Goal: Use online tool/utility: Utilize a website feature to perform a specific function

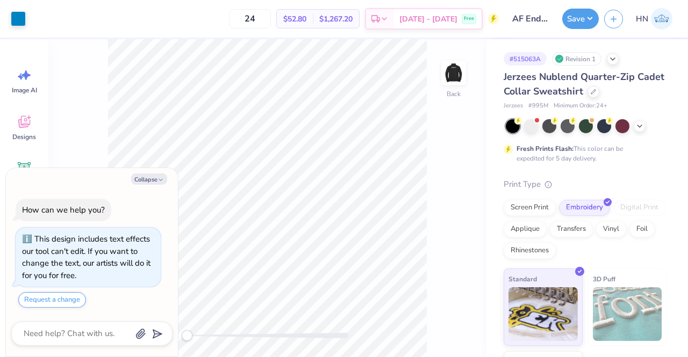
click at [161, 168] on div "Collapse How can we help you? This design includes text effects our tool can't …" at bounding box center [91, 263] width 173 height 190
click at [156, 176] on button "Collapse" at bounding box center [149, 179] width 36 height 11
type textarea "x"
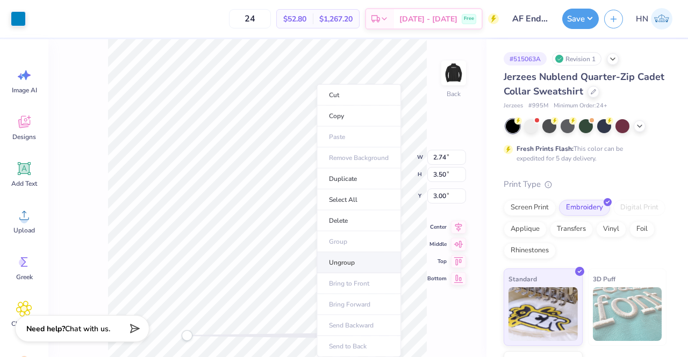
click at [341, 262] on li "Ungroup" at bounding box center [359, 263] width 84 height 21
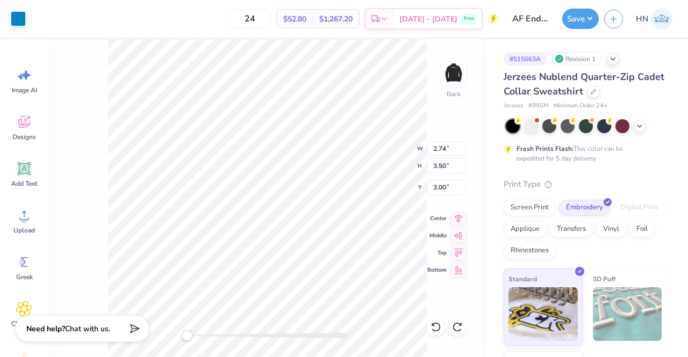
type input "4.30"
type input "5.48"
drag, startPoint x: 445, startPoint y: 146, endPoint x: 445, endPoint y: 153, distance: 7.5
click at [445, 149] on input "4.12" at bounding box center [446, 148] width 39 height 15
type input "4.00"
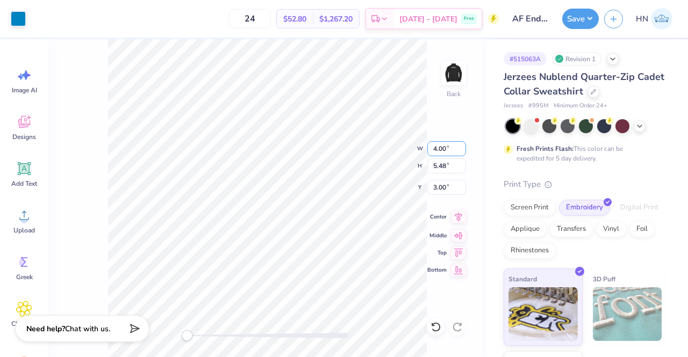
type input "5.32"
type input "3.08"
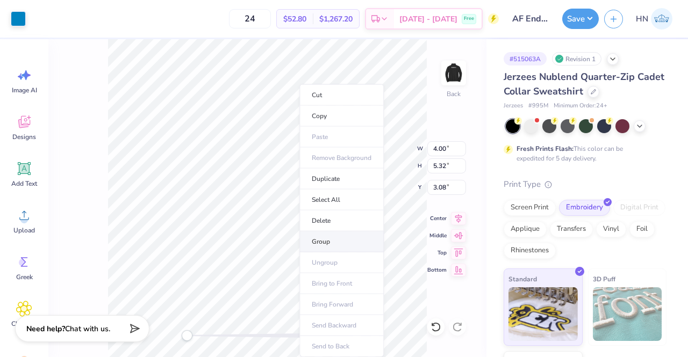
click at [336, 239] on li "Group" at bounding box center [341, 242] width 84 height 21
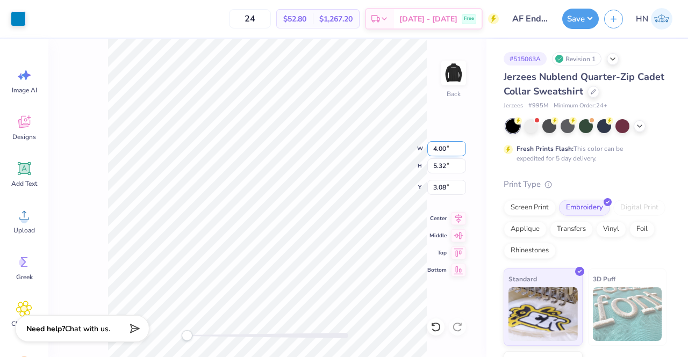
click at [425, 150] on div "Back W 4.00 4.00 " H 5.32 5.32 " Y 3.08 3.08 " Center Middle Top Bottom" at bounding box center [267, 198] width 438 height 318
type input "2.93"
type input "3.89"
click at [17, 16] on div at bounding box center [18, 17] width 15 height 15
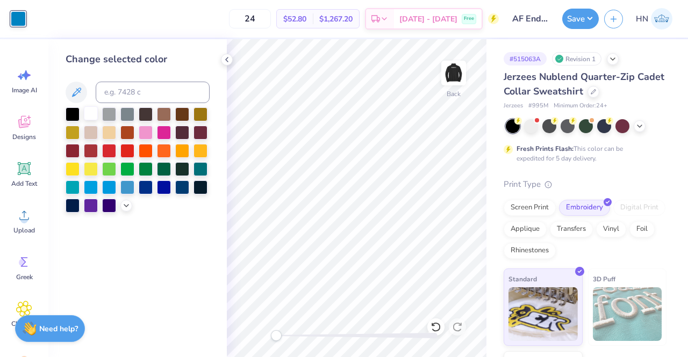
click at [85, 110] on div at bounding box center [91, 113] width 14 height 14
click at [449, 77] on img at bounding box center [453, 73] width 43 height 43
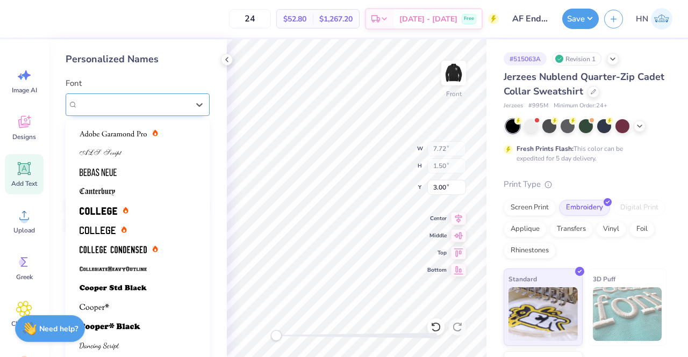
click at [130, 94] on div "Octin College Rg (Regular)" at bounding box center [138, 105] width 144 height 23
click at [107, 214] on img at bounding box center [99, 211] width 38 height 8
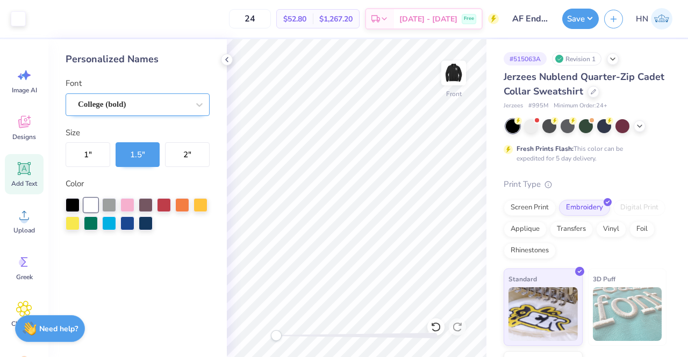
click at [123, 112] on div "College (bold)" at bounding box center [133, 104] width 113 height 17
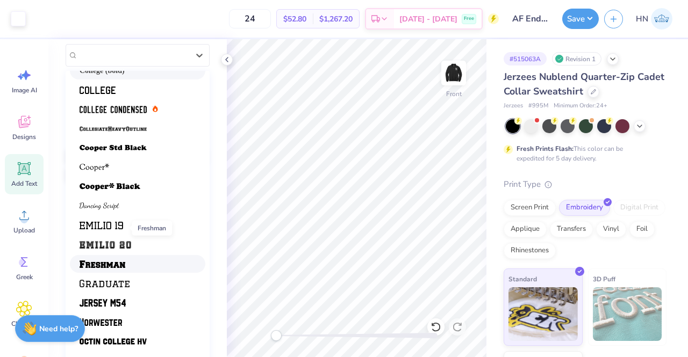
scroll to position [85, 0]
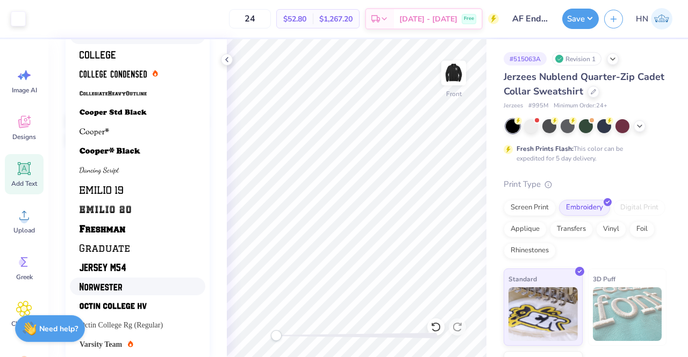
click at [103, 292] on span at bounding box center [101, 286] width 42 height 11
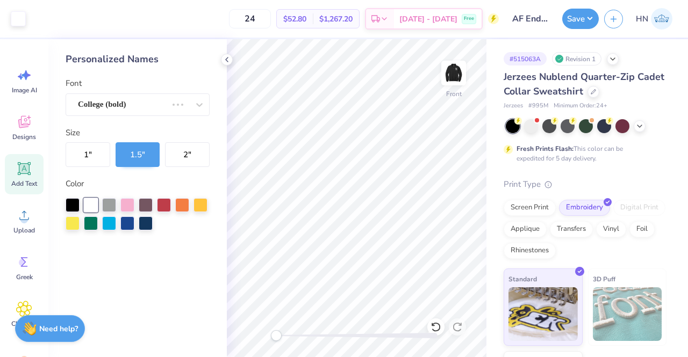
scroll to position [0, 0]
click at [228, 56] on icon at bounding box center [226, 59] width 9 height 9
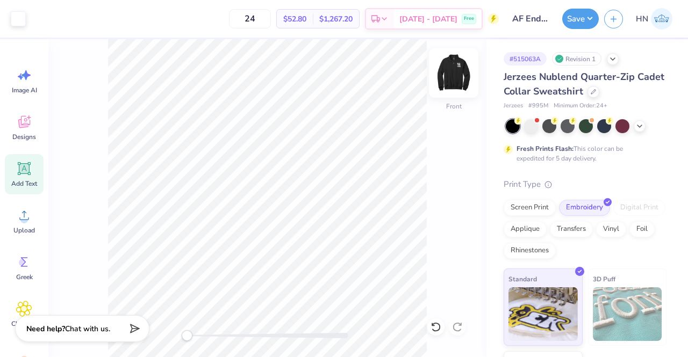
click at [459, 74] on img at bounding box center [453, 73] width 43 height 43
click at [440, 326] on icon at bounding box center [435, 327] width 11 height 11
click at [466, 66] on img at bounding box center [453, 73] width 43 height 43
click at [459, 69] on img at bounding box center [453, 73] width 43 height 43
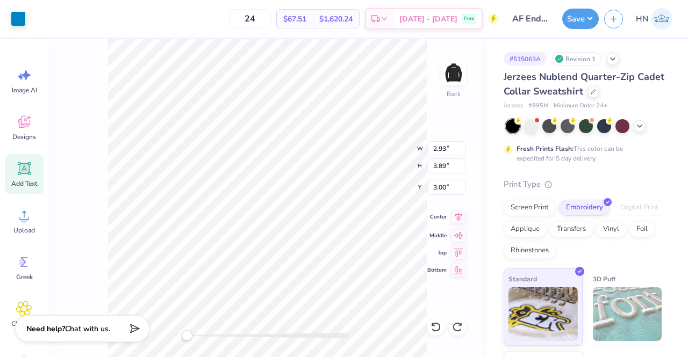
click at [460, 215] on icon at bounding box center [458, 216] width 7 height 9
click at [593, 13] on button "Save" at bounding box center [580, 17] width 37 height 20
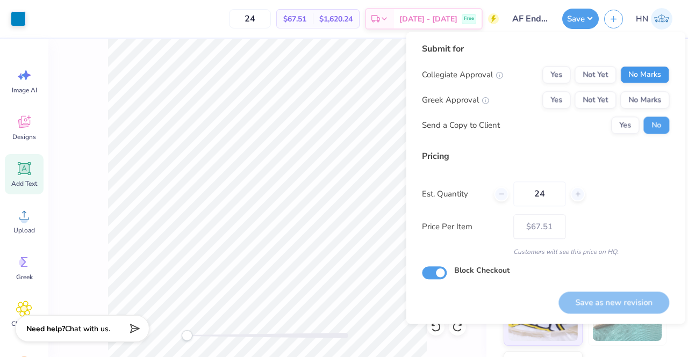
click at [629, 62] on div "Submit for Collegiate Approval Yes Not Yet No Marks Greek Approval Yes Not Yet …" at bounding box center [545, 91] width 247 height 99
drag, startPoint x: 635, startPoint y: 74, endPoint x: 636, endPoint y: 89, distance: 14.5
click at [636, 75] on button "No Marks" at bounding box center [644, 74] width 49 height 17
click at [636, 92] on button "No Marks" at bounding box center [644, 99] width 49 height 17
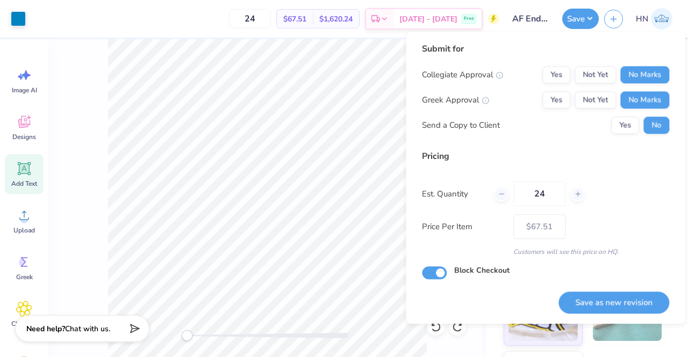
click at [624, 317] on div "Submit for Collegiate Approval Yes Not Yet No Marks Greek Approval Yes Not Yet …" at bounding box center [545, 178] width 279 height 292
drag, startPoint x: 650, startPoint y: 300, endPoint x: 630, endPoint y: 299, distance: 19.9
click at [650, 300] on button "Save as new revision" at bounding box center [613, 303] width 111 height 22
type input "$67.51"
